Goal: Information Seeking & Learning: Compare options

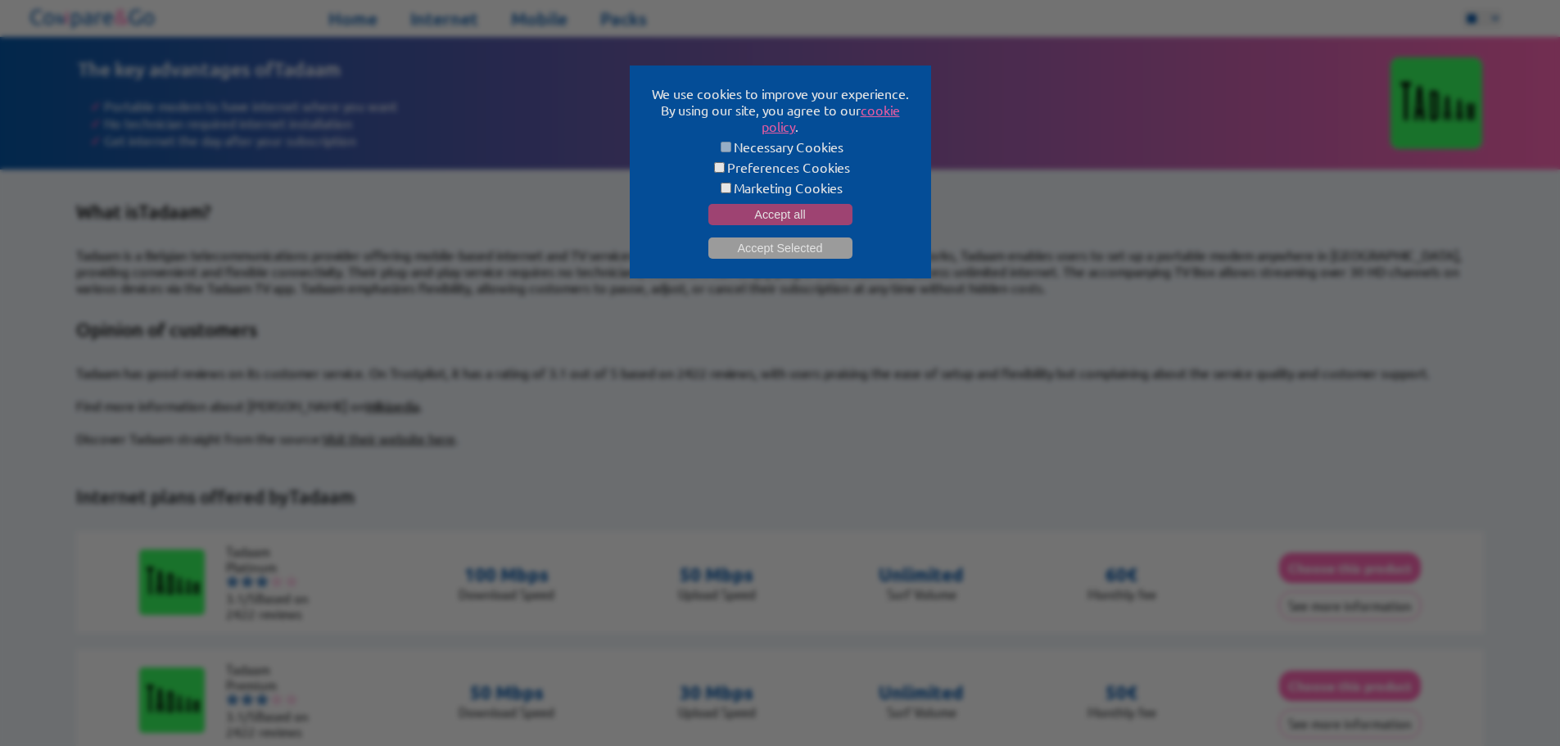
click at [771, 204] on button "Accept all" at bounding box center [780, 214] width 144 height 21
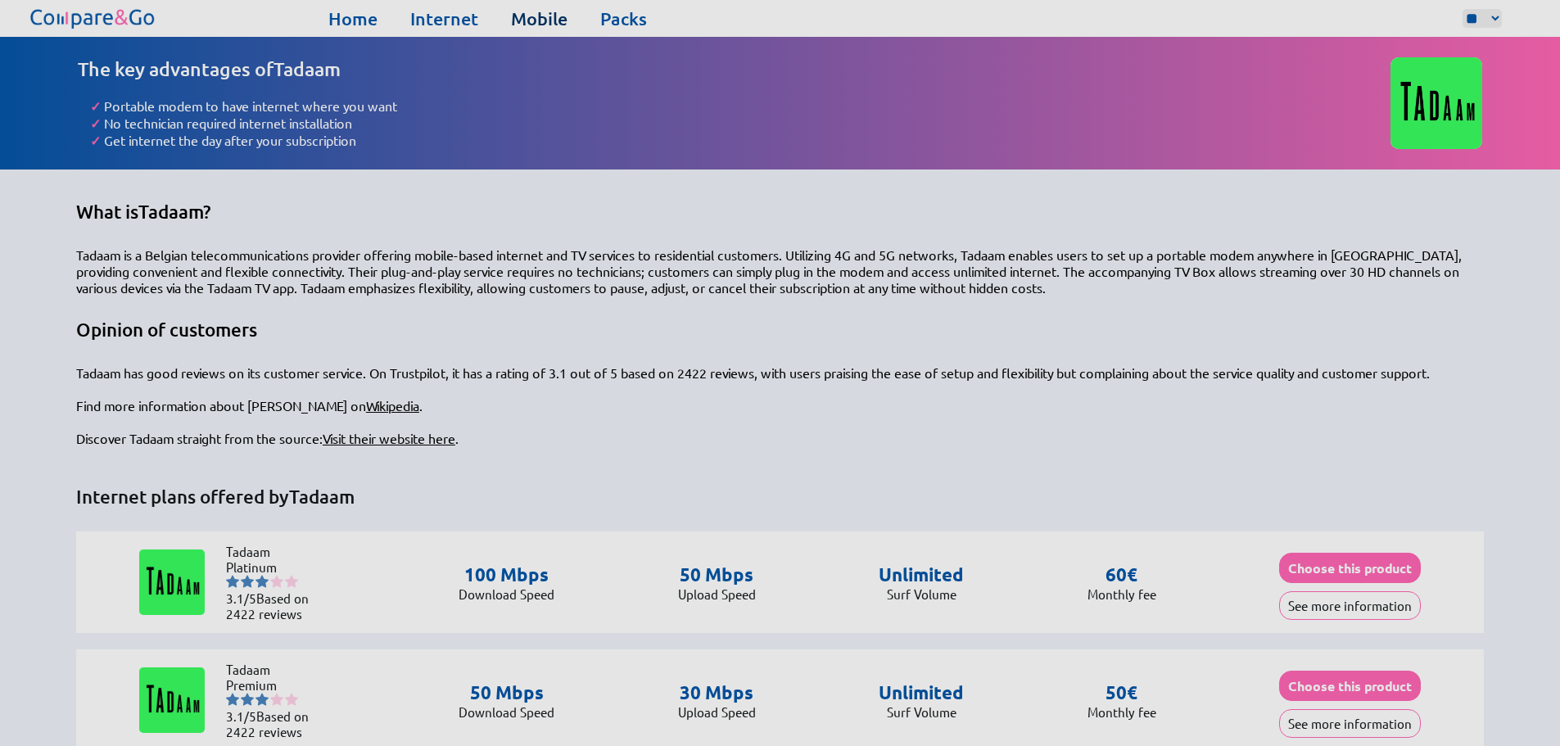
click at [536, 21] on link "Mobile" at bounding box center [539, 18] width 57 height 23
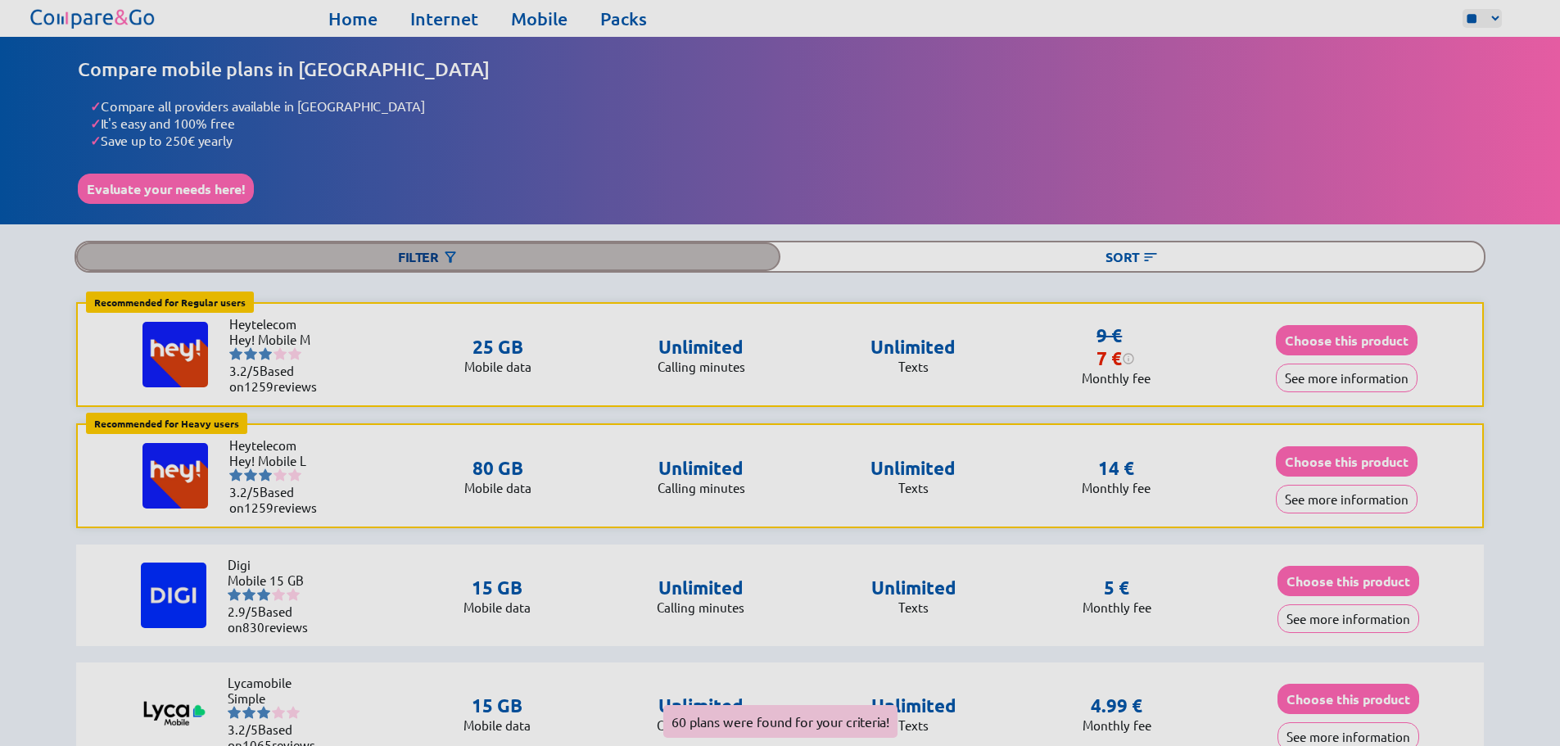
click at [570, 251] on div "Filter" at bounding box center [428, 256] width 704 height 29
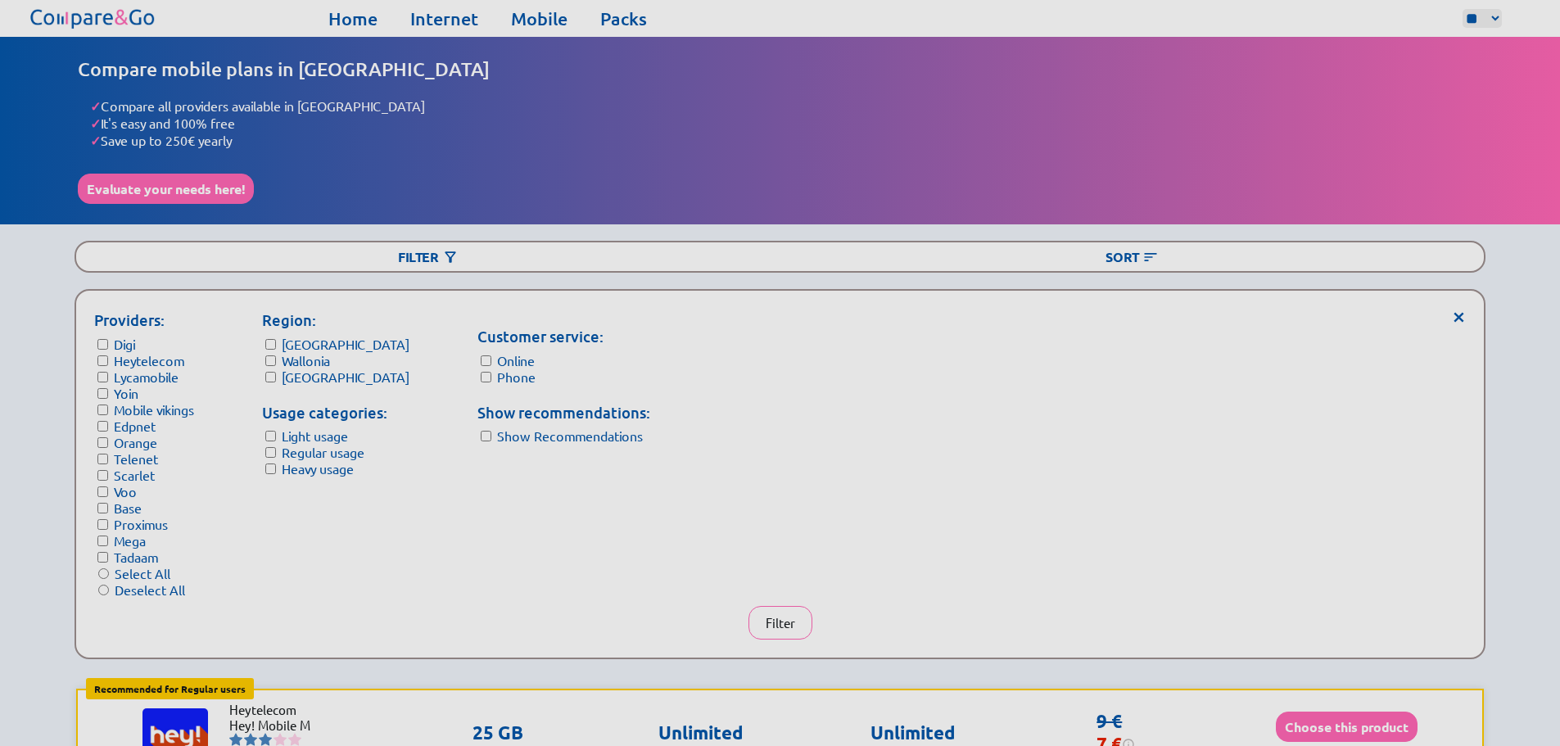
click at [273, 435] on form "Usage categories: Light usage Regular usage Heavy usage" at bounding box center [335, 439] width 147 height 76
click at [763, 606] on button "Filter" at bounding box center [780, 623] width 64 height 34
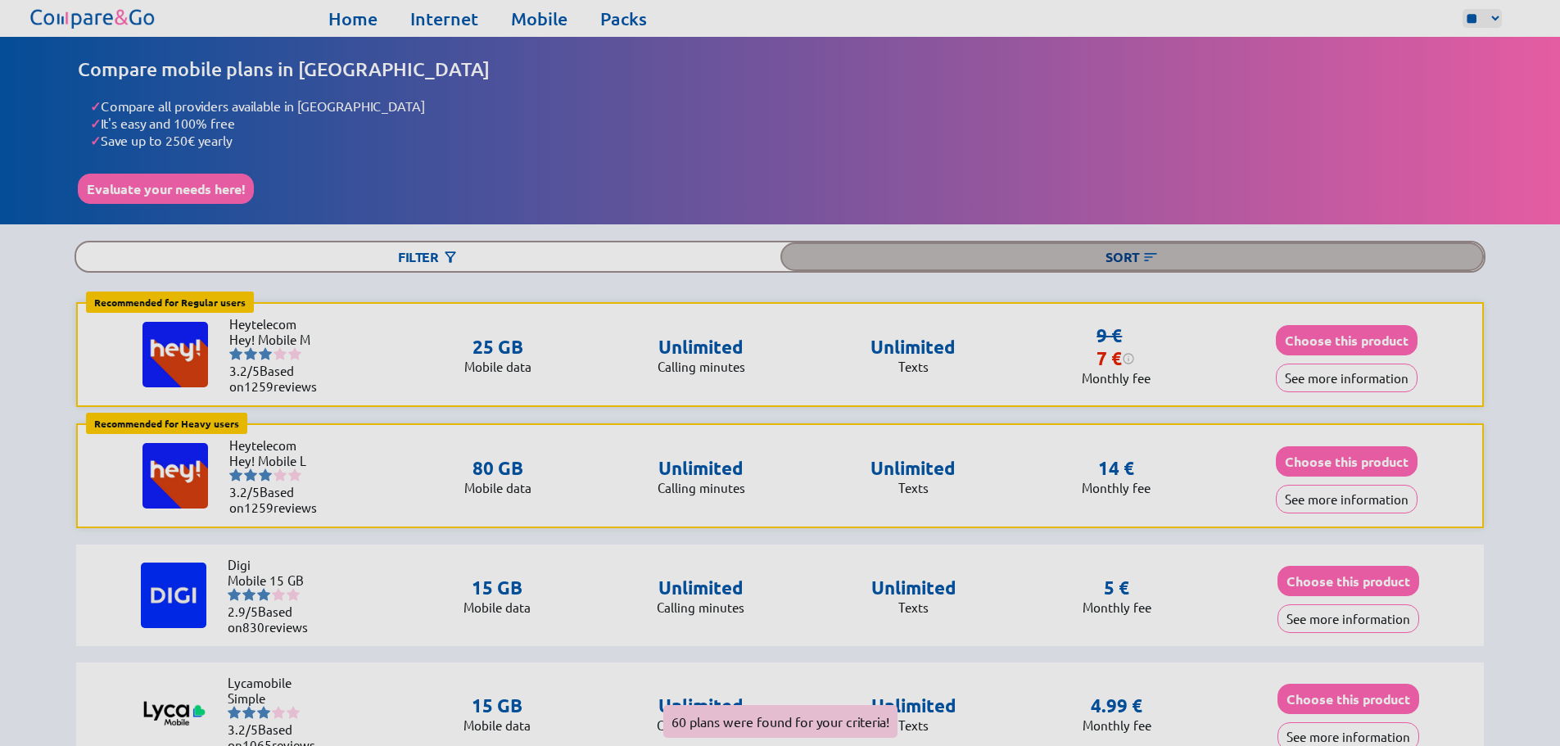
click at [1099, 251] on div "Sort" at bounding box center [1132, 256] width 704 height 29
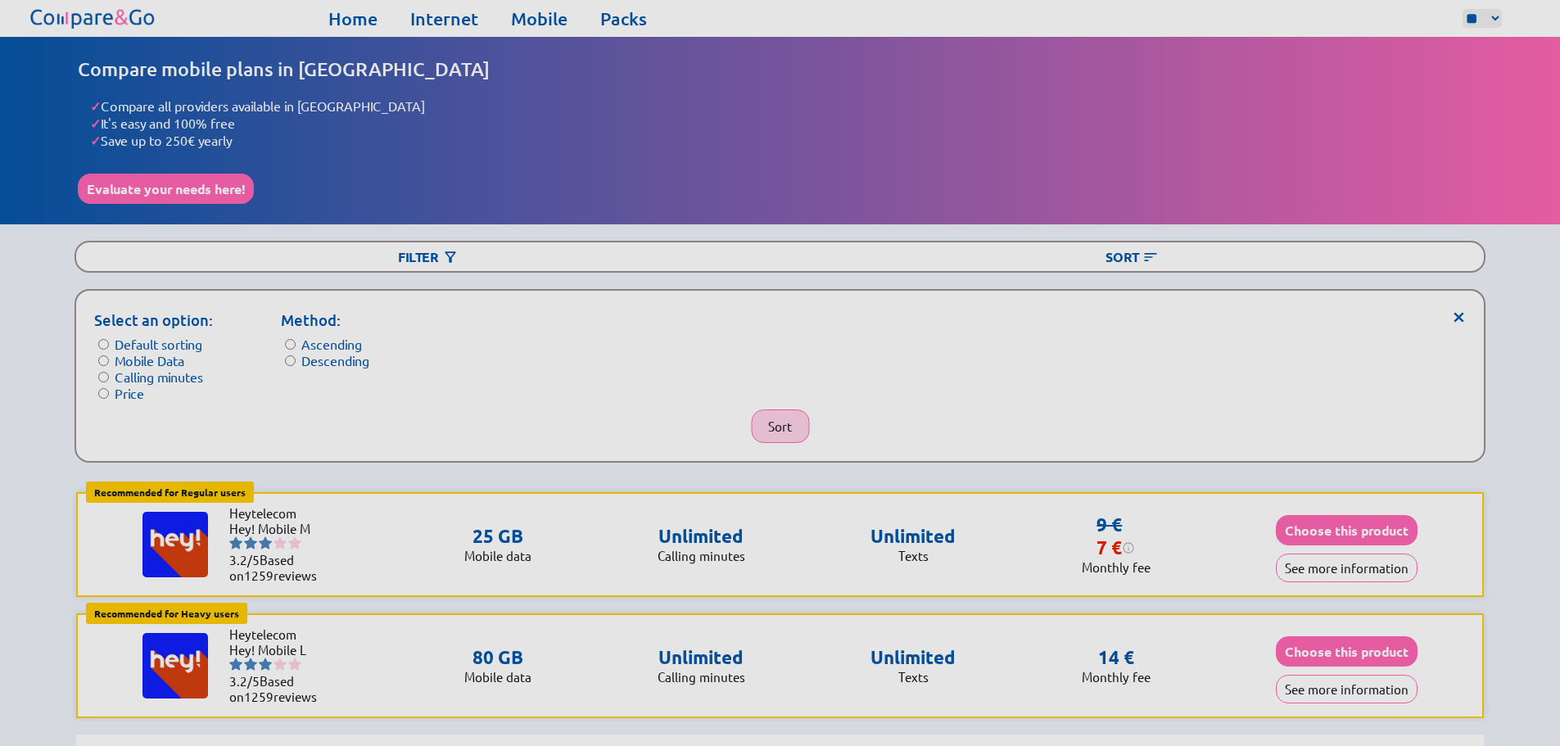
click at [790, 420] on button "Sort" at bounding box center [780, 426] width 58 height 34
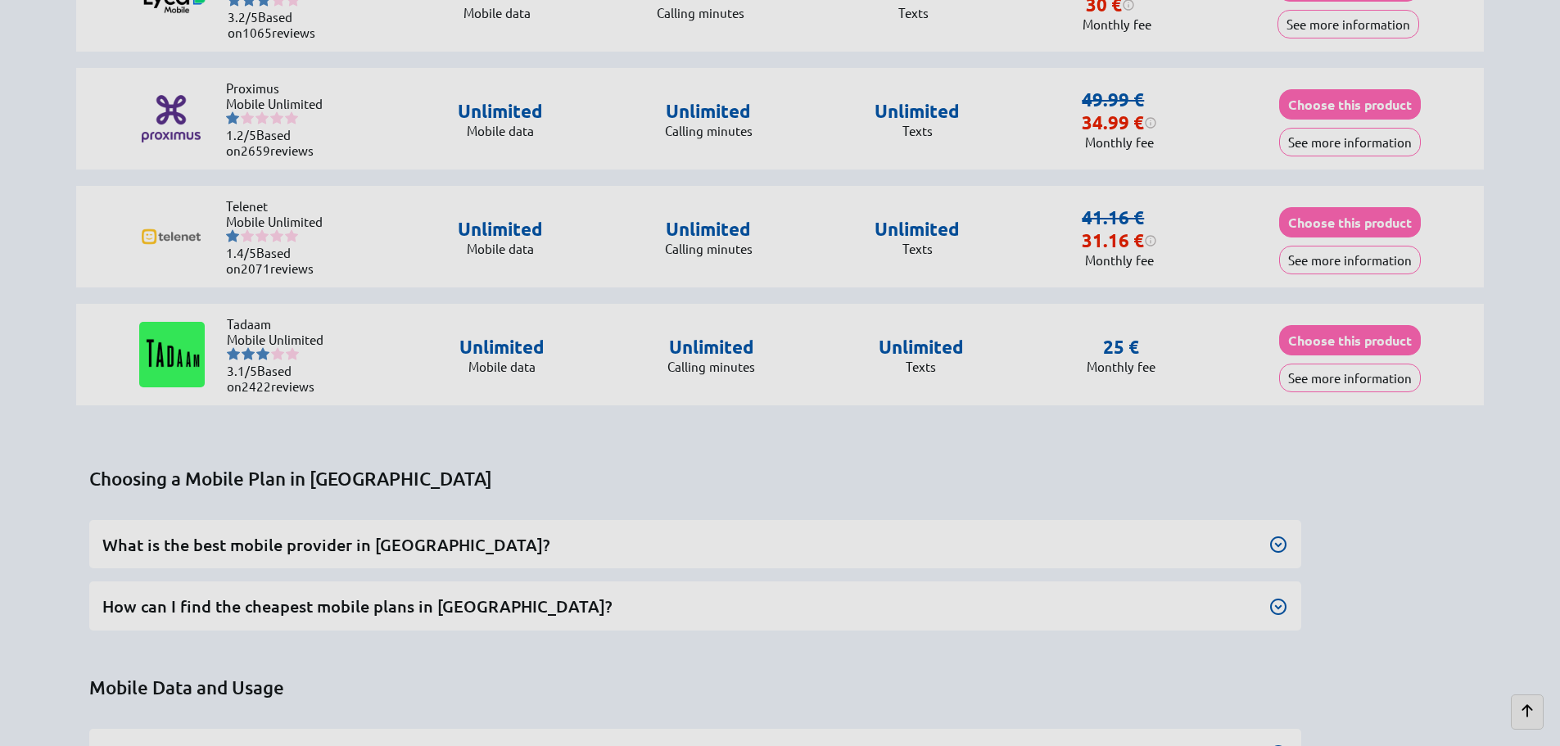
scroll to position [7177, 0]
